Goal: Task Accomplishment & Management: Use online tool/utility

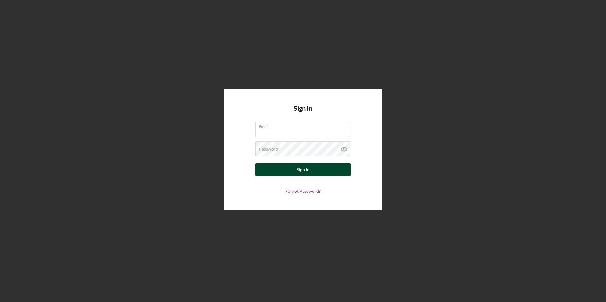
type input "[EMAIL_ADDRESS][DOMAIN_NAME]"
click at [317, 171] on button "Sign In" at bounding box center [303, 170] width 95 height 13
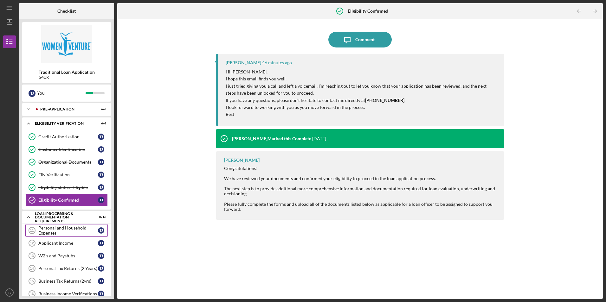
click at [62, 232] on div "Personal and Household Expenses" at bounding box center [68, 231] width 60 height 10
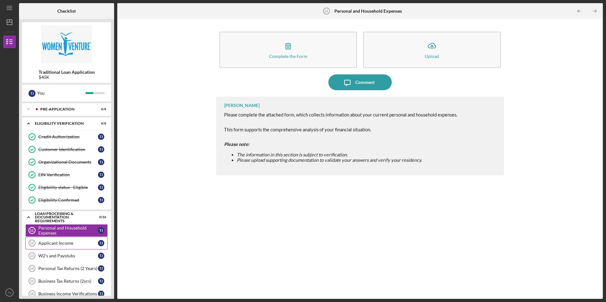
click at [62, 245] on div "Applicant Income" at bounding box center [68, 243] width 60 height 5
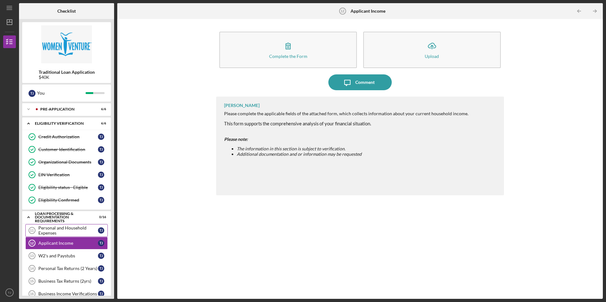
click at [63, 229] on div "Personal and Household Expenses" at bounding box center [68, 231] width 60 height 10
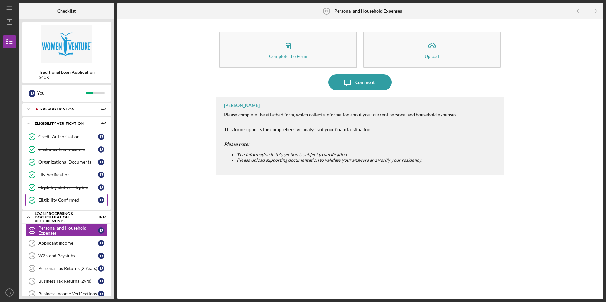
click at [61, 198] on link "Eligibility Confirmed Eligibility Confirmed T J" at bounding box center [66, 200] width 82 height 13
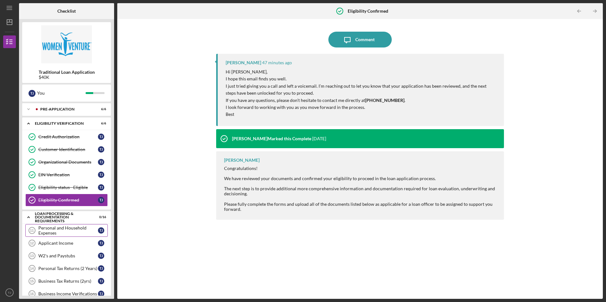
click at [64, 231] on div "Personal and Household Expenses" at bounding box center [68, 231] width 60 height 10
